Goal: Book appointment/travel/reservation

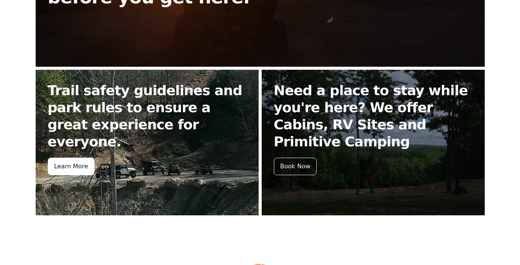
scroll to position [303, 0]
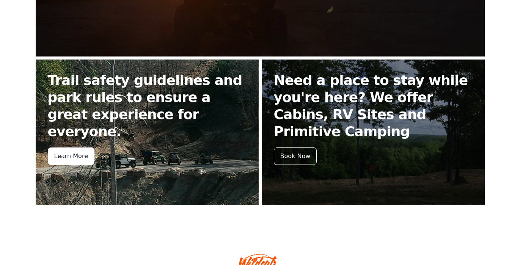
click at [68, 148] on div "Learn More" at bounding box center [71, 156] width 47 height 17
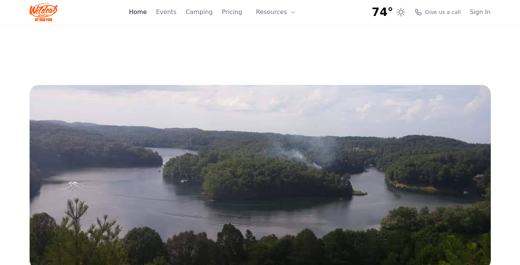
click at [145, 11] on link "Home" at bounding box center [138, 12] width 18 height 9
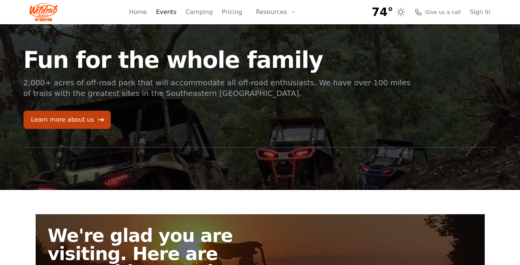
click at [176, 14] on link "Events" at bounding box center [166, 12] width 20 height 9
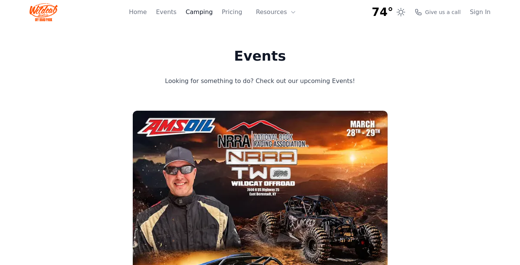
click at [205, 13] on link "Camping" at bounding box center [199, 12] width 27 height 9
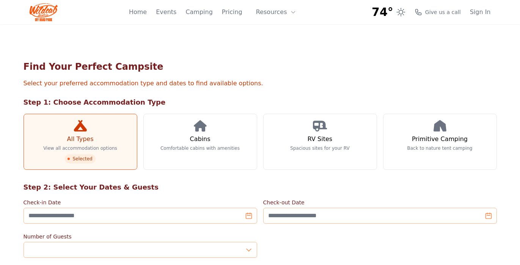
click at [248, 14] on div "Home Events Camping Pricing Resources About FAQ" at bounding box center [215, 12] width 172 height 24
click at [237, 11] on link "Pricing" at bounding box center [232, 12] width 20 height 9
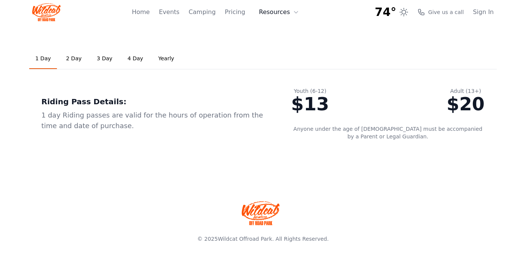
click at [285, 12] on button "Resources" at bounding box center [278, 12] width 49 height 15
click at [74, 62] on link "2 Day" at bounding box center [74, 59] width 28 height 20
click at [105, 61] on link "3 Day" at bounding box center [105, 59] width 28 height 20
click at [64, 60] on link "2 Day" at bounding box center [74, 59] width 28 height 20
click at [281, 11] on button "Resources" at bounding box center [278, 12] width 49 height 15
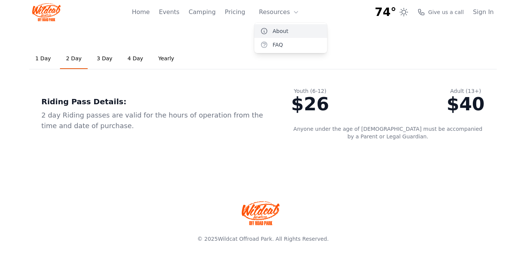
click at [285, 34] on link "About" at bounding box center [290, 31] width 73 height 14
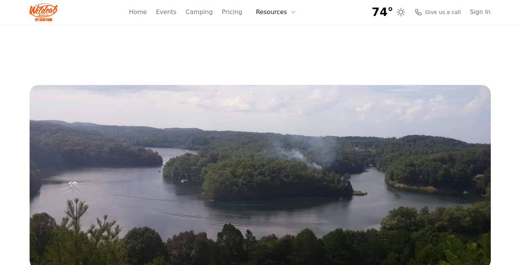
click at [286, 11] on button "Resources" at bounding box center [276, 12] width 49 height 15
click at [284, 45] on link "FAQ" at bounding box center [288, 45] width 73 height 14
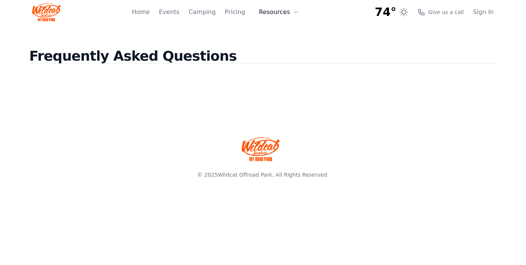
click at [286, 17] on button "Resources" at bounding box center [278, 12] width 49 height 15
click at [149, 12] on link "Home" at bounding box center [141, 12] width 18 height 9
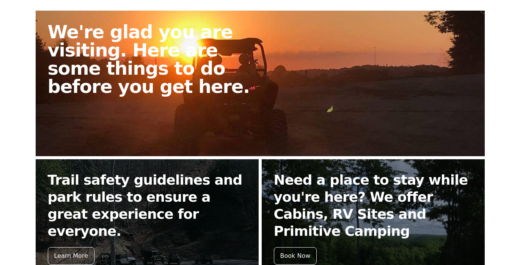
scroll to position [236, 0]
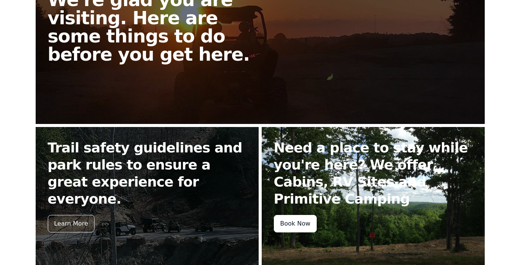
click at [299, 218] on div "Book Now" at bounding box center [295, 223] width 43 height 17
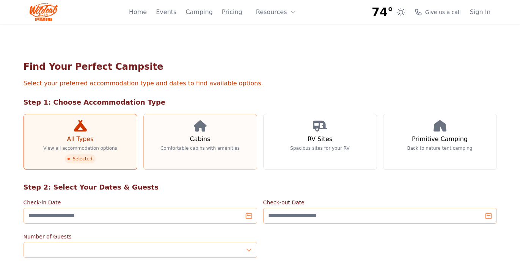
click at [220, 140] on link "Cabins Comfortable cabins with amenities" at bounding box center [200, 142] width 114 height 56
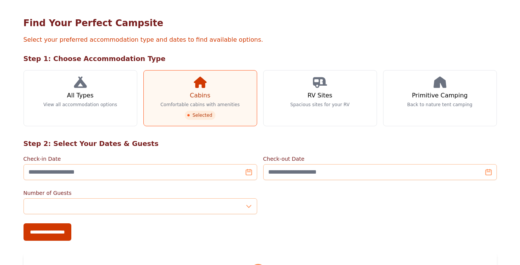
scroll to position [85, 0]
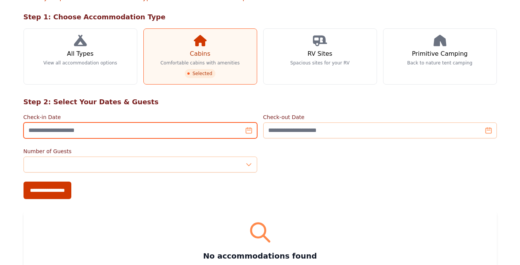
click at [248, 132] on input "Check-in Date" at bounding box center [141, 131] width 234 height 16
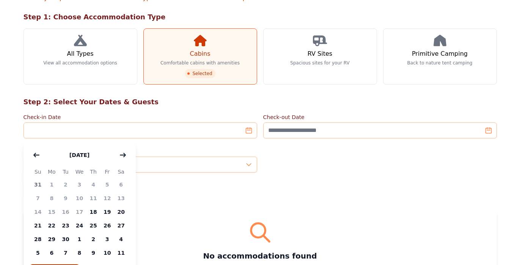
click at [341, 172] on div "Number of Guests *" at bounding box center [260, 160] width 473 height 25
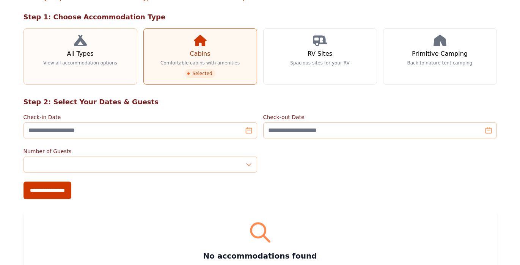
click at [102, 47] on link "All Types View all accommodation options" at bounding box center [81, 56] width 114 height 56
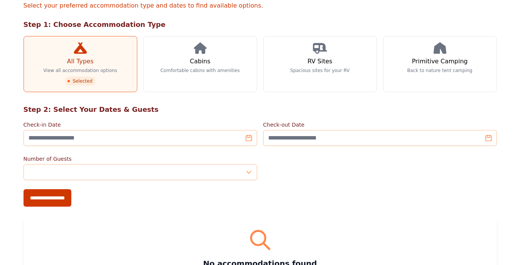
scroll to position [123, 0]
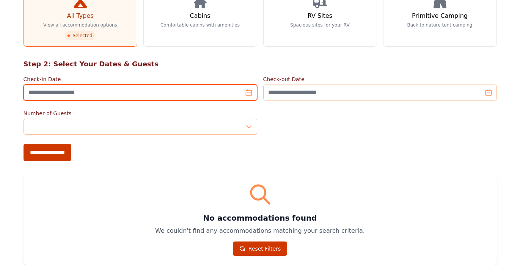
click at [249, 94] on input "Check-in Date" at bounding box center [141, 93] width 234 height 16
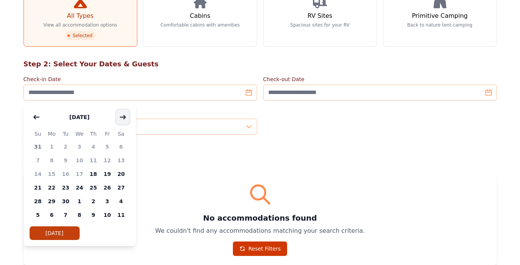
click at [124, 120] on button "button" at bounding box center [123, 117] width 14 height 15
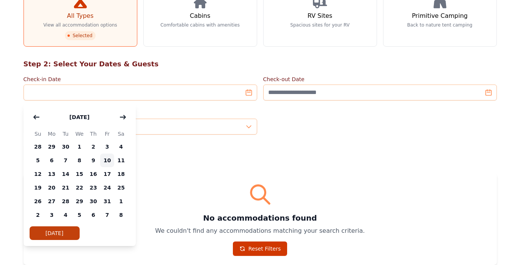
click at [108, 160] on span "10" at bounding box center [107, 161] width 14 height 14
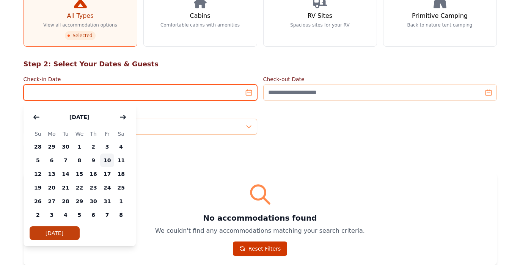
type input "**********"
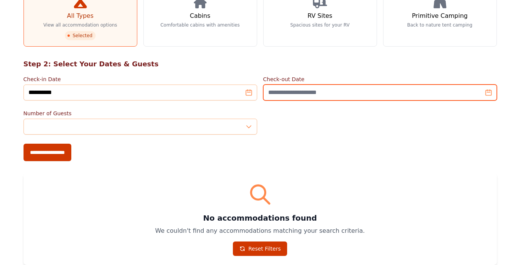
click at [286, 96] on input "Check-out Date" at bounding box center [380, 93] width 234 height 16
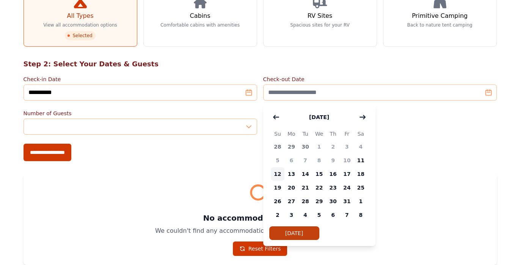
click at [278, 175] on span "12" at bounding box center [278, 174] width 14 height 14
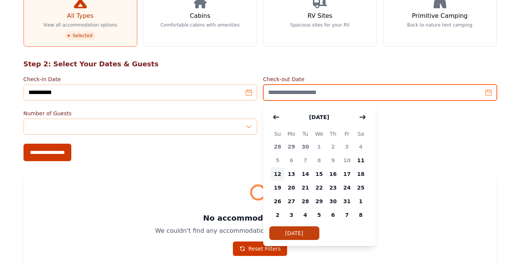
type input "**********"
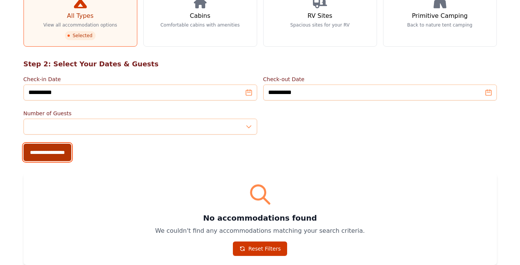
click at [53, 151] on input "**********" at bounding box center [48, 152] width 48 height 17
type input "**********"
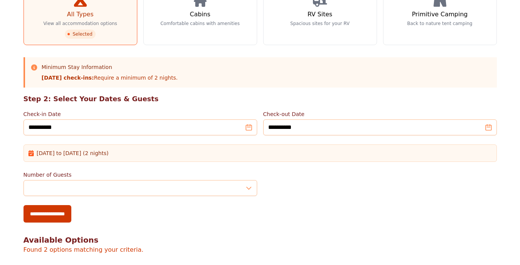
scroll to position [190, 0]
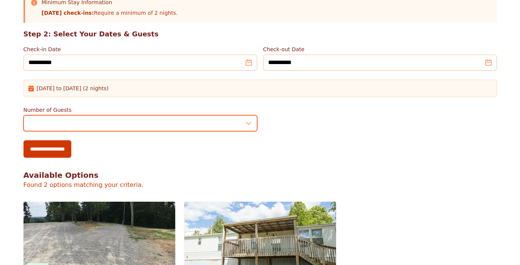
click at [96, 126] on input "*" at bounding box center [141, 123] width 234 height 16
type input "*"
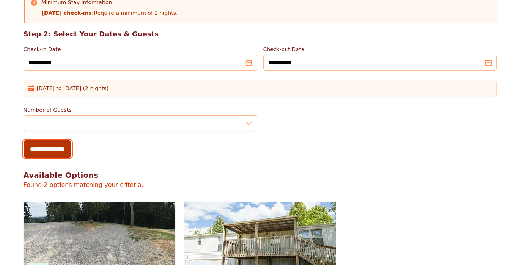
click at [71, 154] on input "**********" at bounding box center [48, 148] width 48 height 17
type input "**********"
